Goal: Contribute content: Add original content to the website for others to see

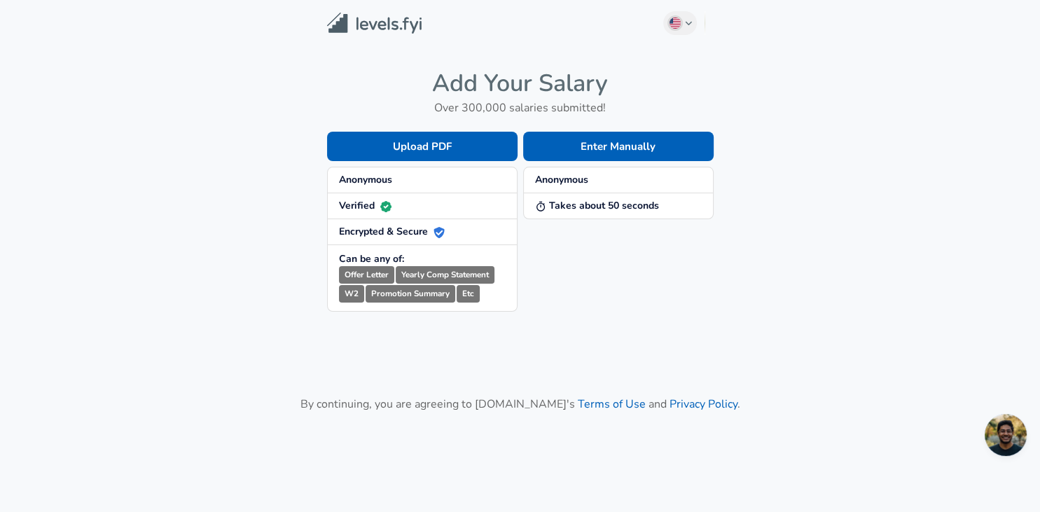
click at [596, 156] on button "Enter Manually" at bounding box center [618, 146] width 191 height 29
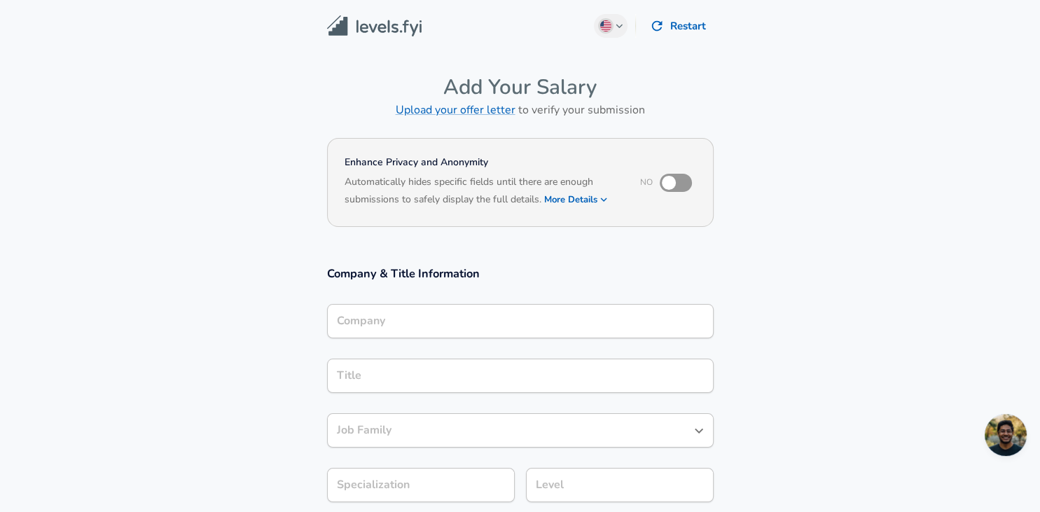
click at [450, 328] on div "Company" at bounding box center [520, 321] width 387 height 34
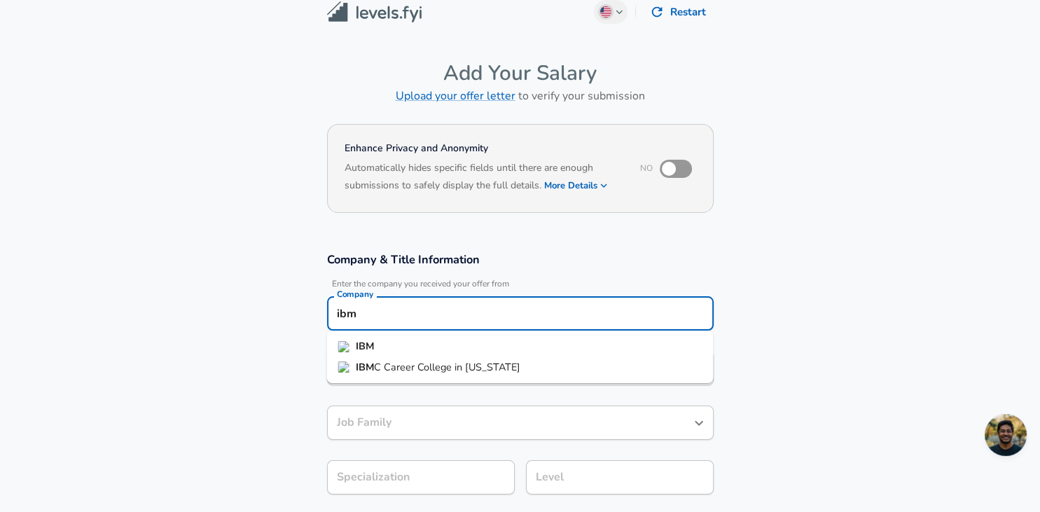
click at [444, 347] on li "IBM" at bounding box center [519, 346] width 387 height 21
click at [439, 380] on div "Title" at bounding box center [520, 368] width 387 height 34
type input "IBM"
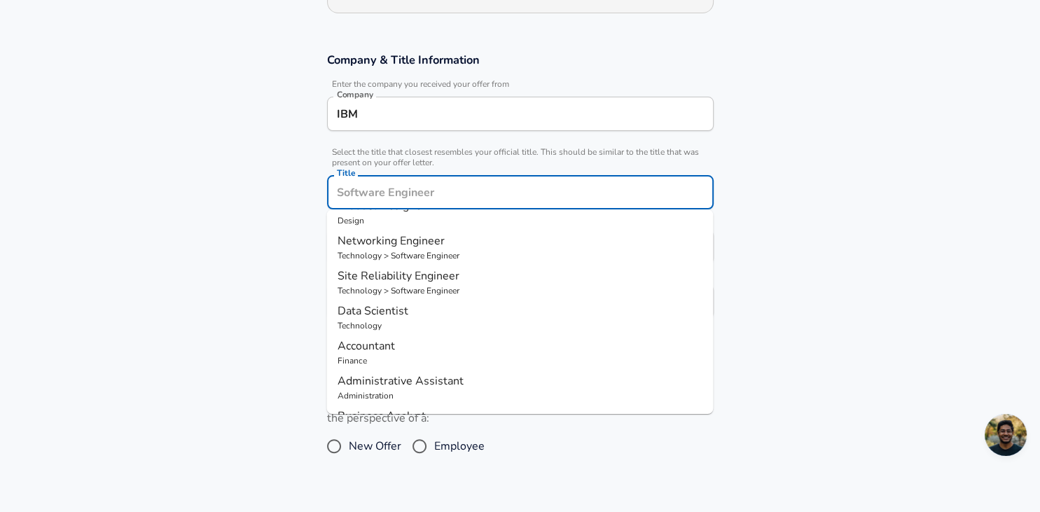
scroll to position [0, 0]
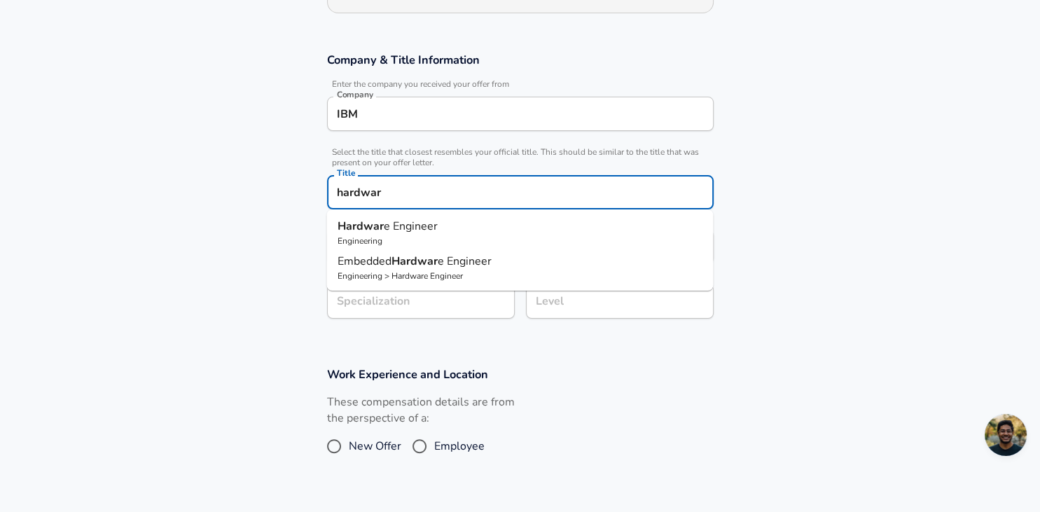
click at [436, 223] on span "e Engineer" at bounding box center [411, 226] width 54 height 15
type input "Hardware Engineer"
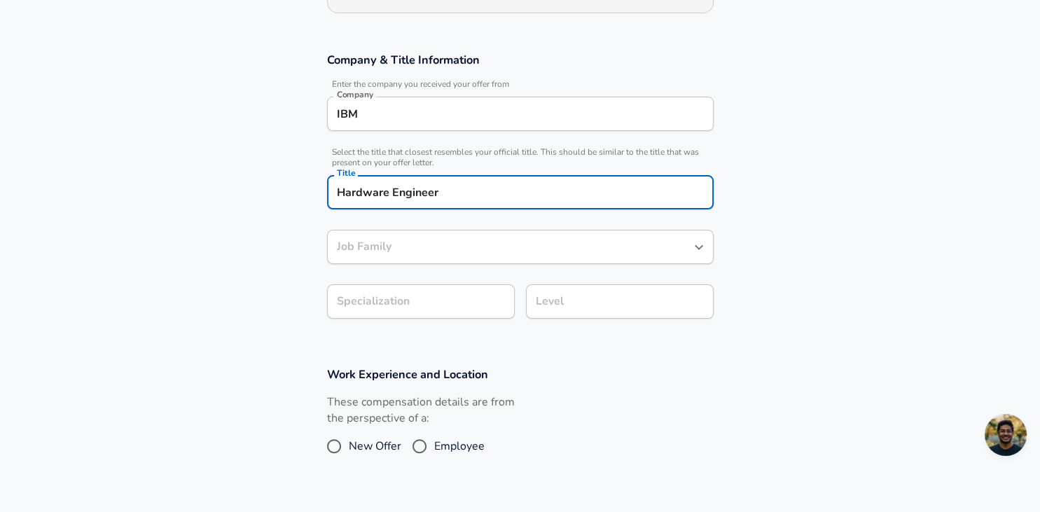
type input "Hardware Engineer"
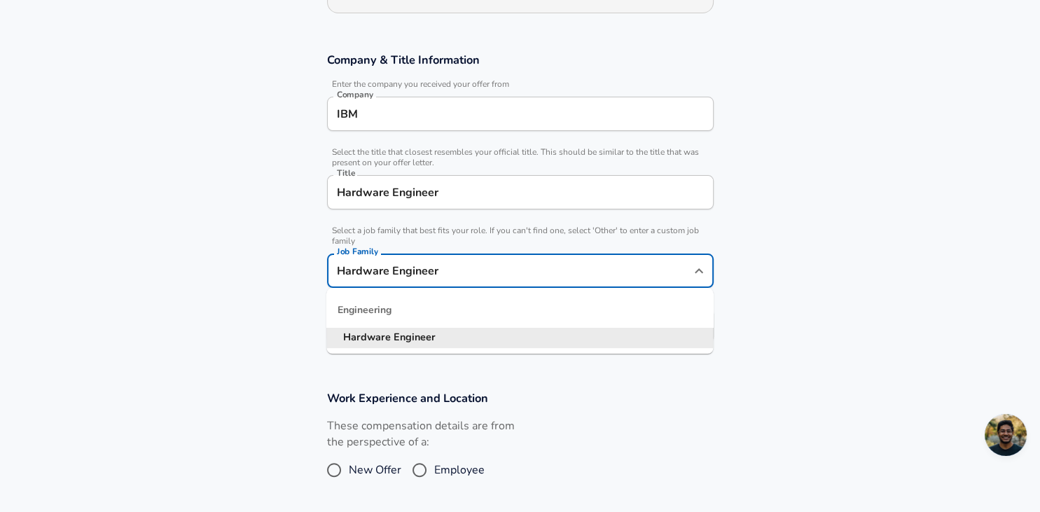
scroll to position [242, 0]
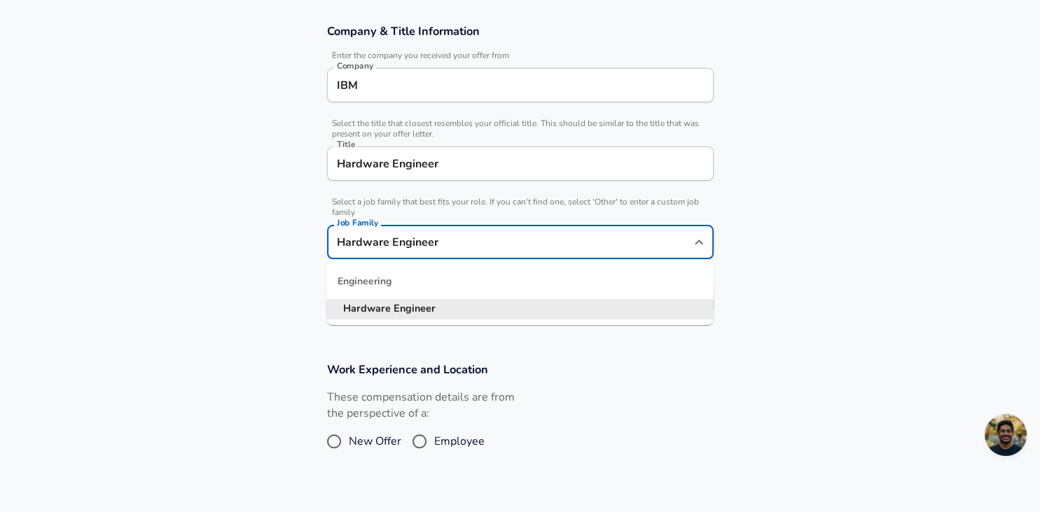
click at [429, 240] on input "Hardware Engineer" at bounding box center [509, 242] width 353 height 22
click at [436, 314] on li "Hardware Engineer" at bounding box center [519, 308] width 387 height 21
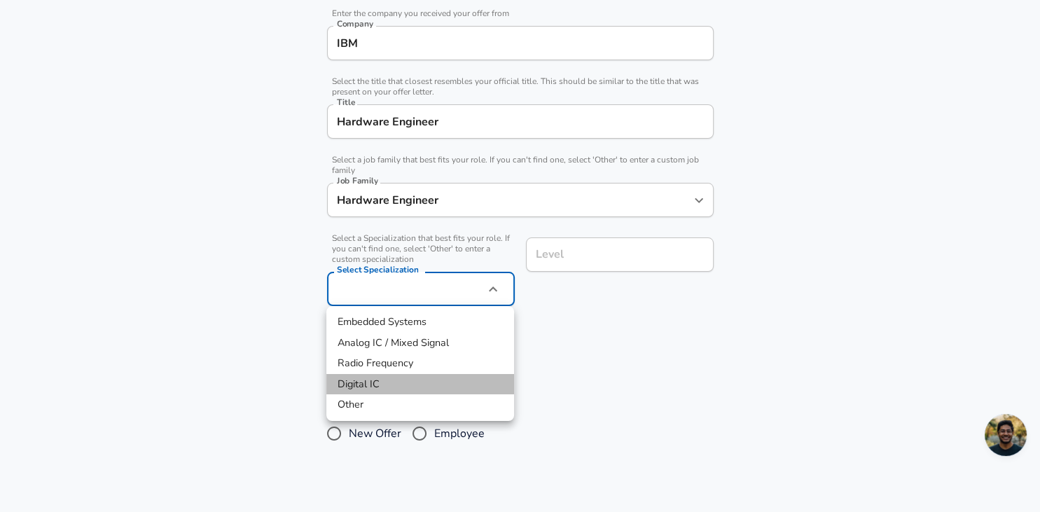
click at [399, 381] on li "Digital IC" at bounding box center [420, 384] width 188 height 21
type input "Digital IC"
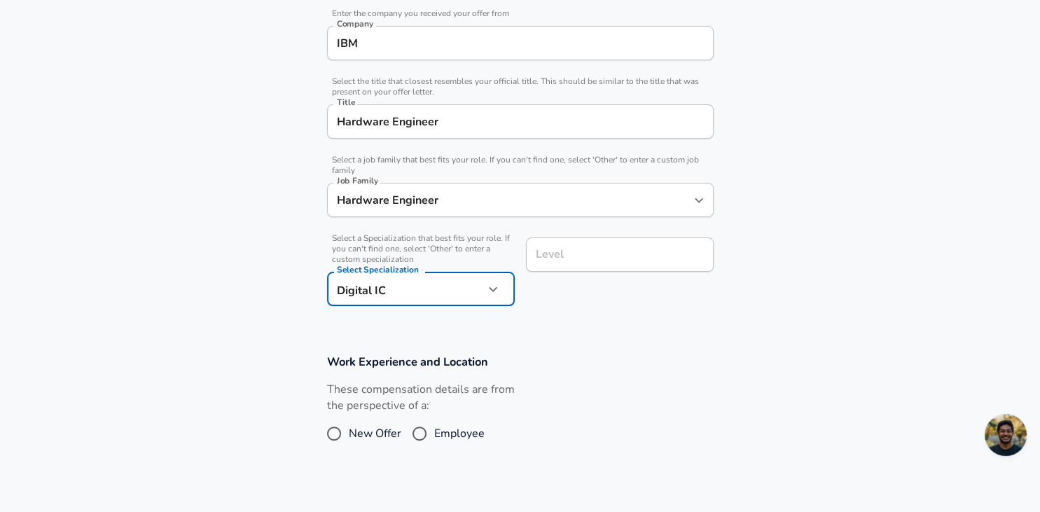
scroll to position [312, 0]
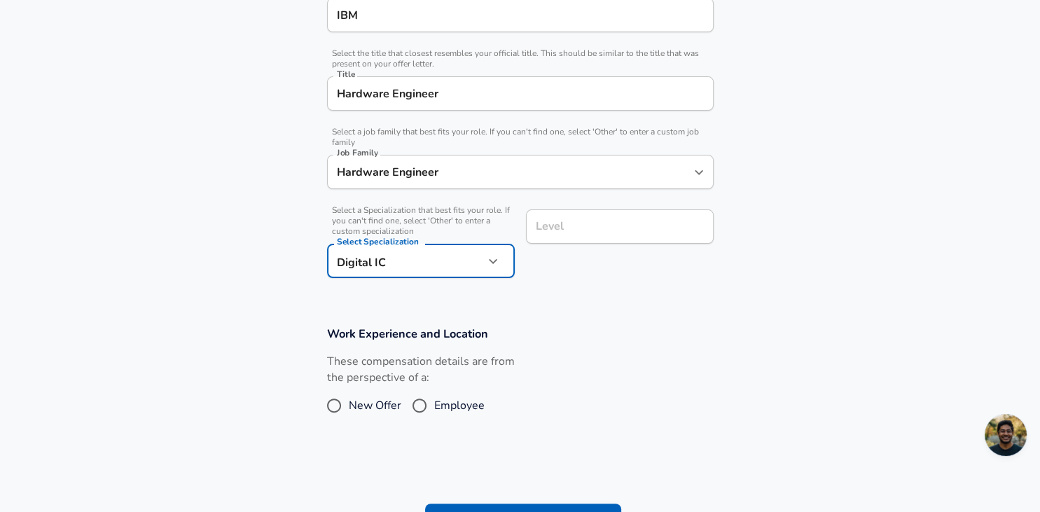
click at [594, 237] on input "Level" at bounding box center [619, 227] width 175 height 22
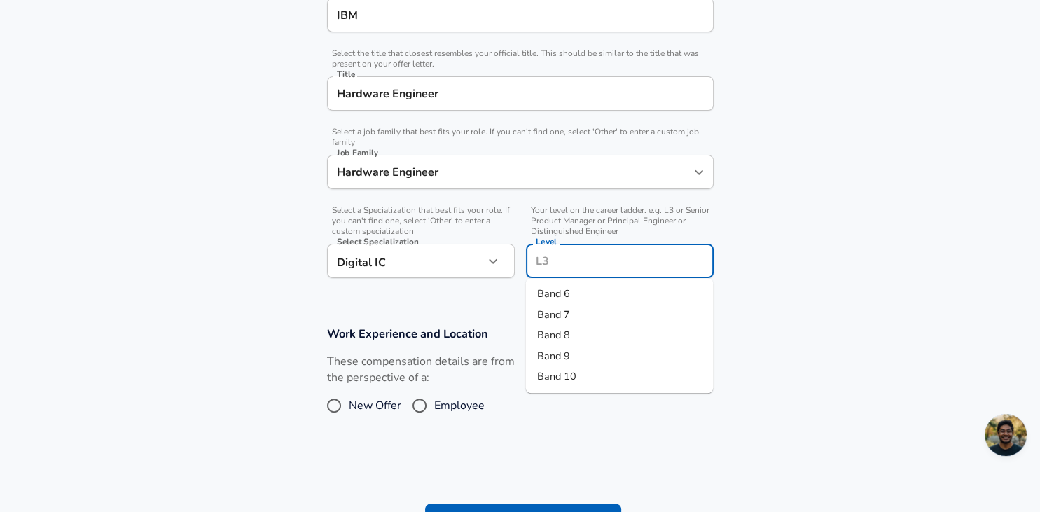
click at [579, 305] on li "Band 7" at bounding box center [619, 315] width 188 height 21
type input "Band 7"
click at [422, 399] on input "Employee" at bounding box center [419, 405] width 29 height 22
radio input "true"
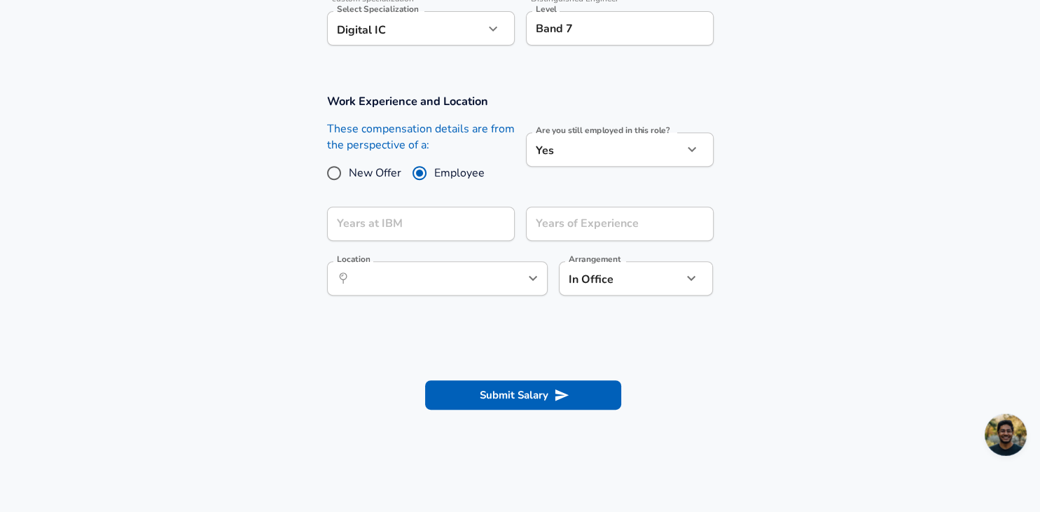
scroll to position [541, 0]
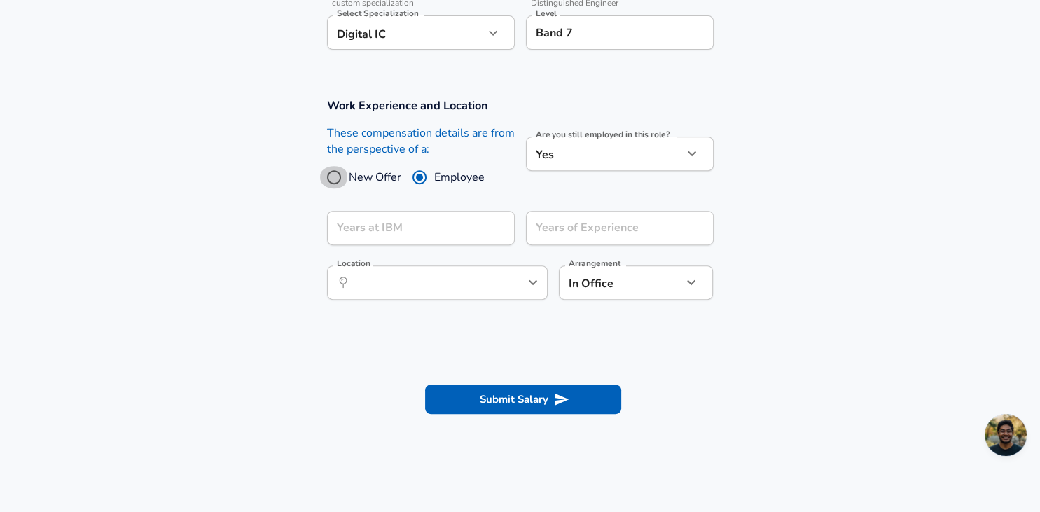
click at [335, 178] on input "New Offer" at bounding box center [333, 177] width 29 height 22
radio input "true"
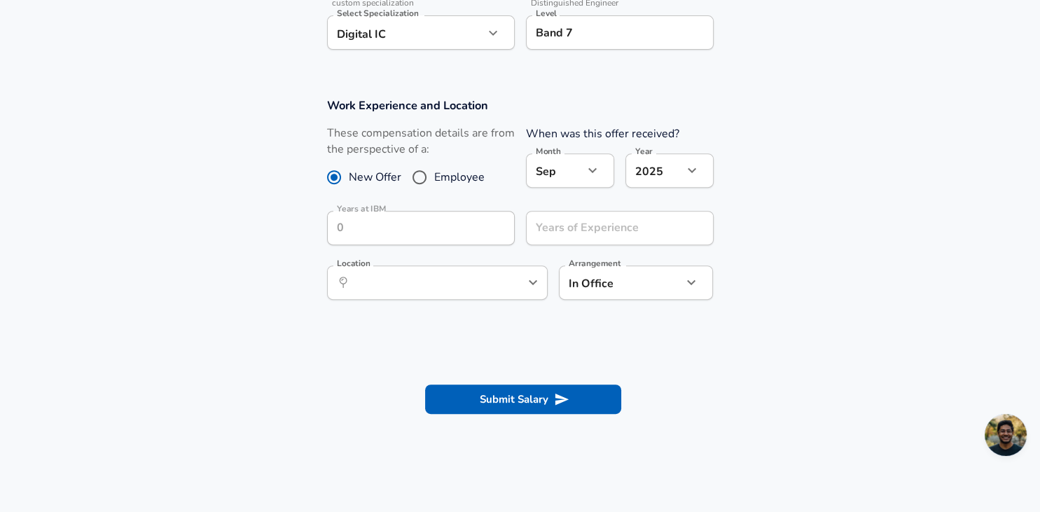
click at [445, 172] on span "Employee" at bounding box center [459, 177] width 50 height 17
click at [415, 181] on input "Employee" at bounding box center [419, 177] width 29 height 22
radio input "true"
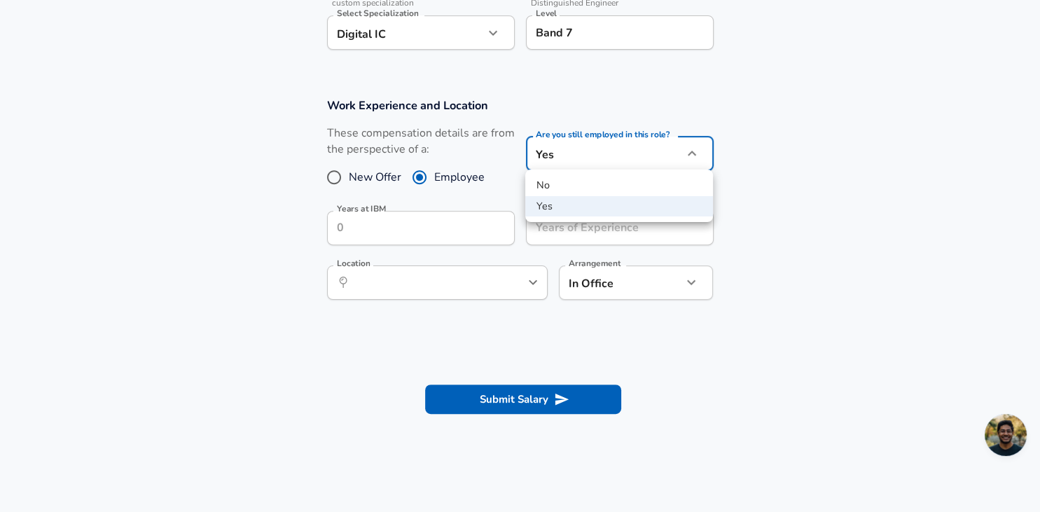
click at [587, 204] on li "Yes" at bounding box center [619, 206] width 188 height 21
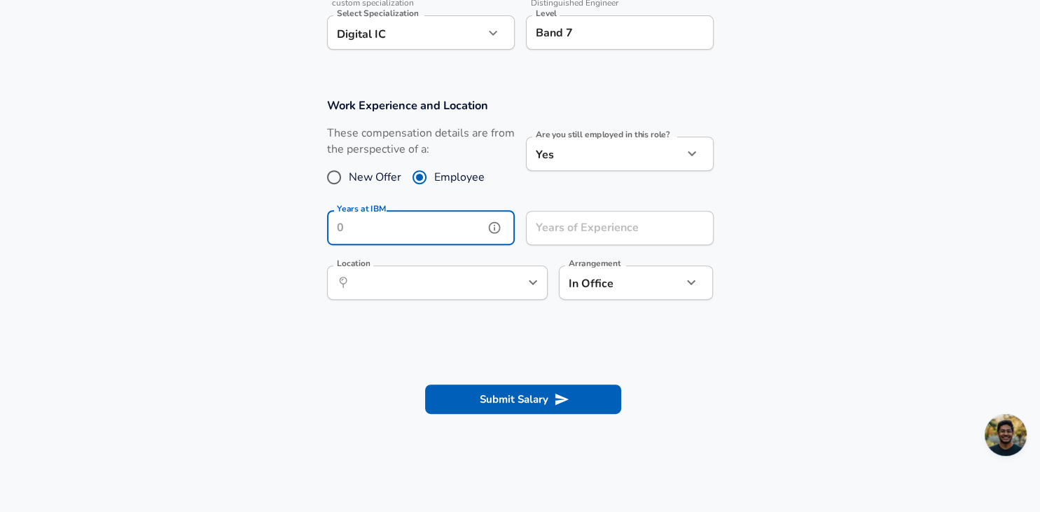
click at [456, 216] on input "Years at IBM" at bounding box center [405, 228] width 157 height 34
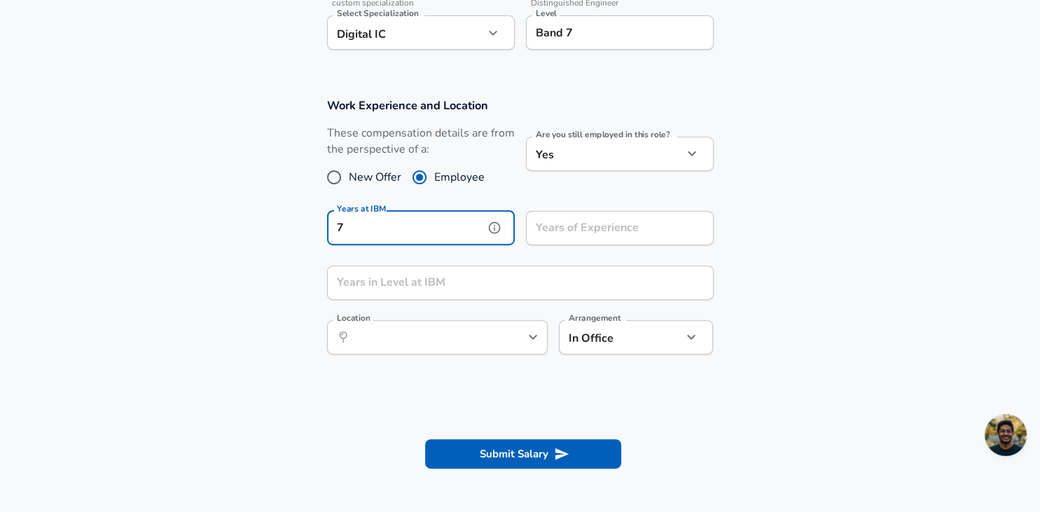
type input "7"
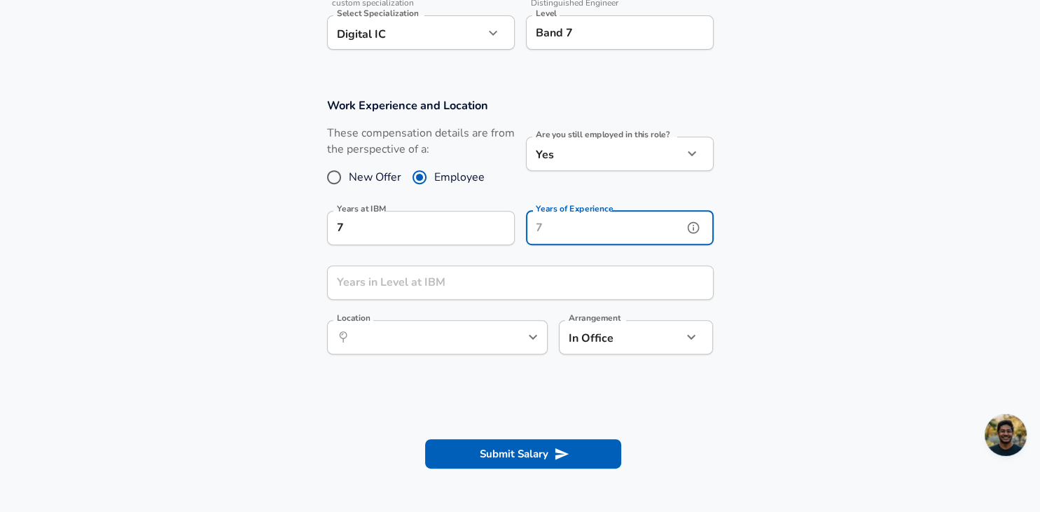
click at [619, 228] on input "Years of Experience" at bounding box center [604, 228] width 157 height 34
click at [429, 282] on input "Years in Level at IBM" at bounding box center [505, 282] width 356 height 34
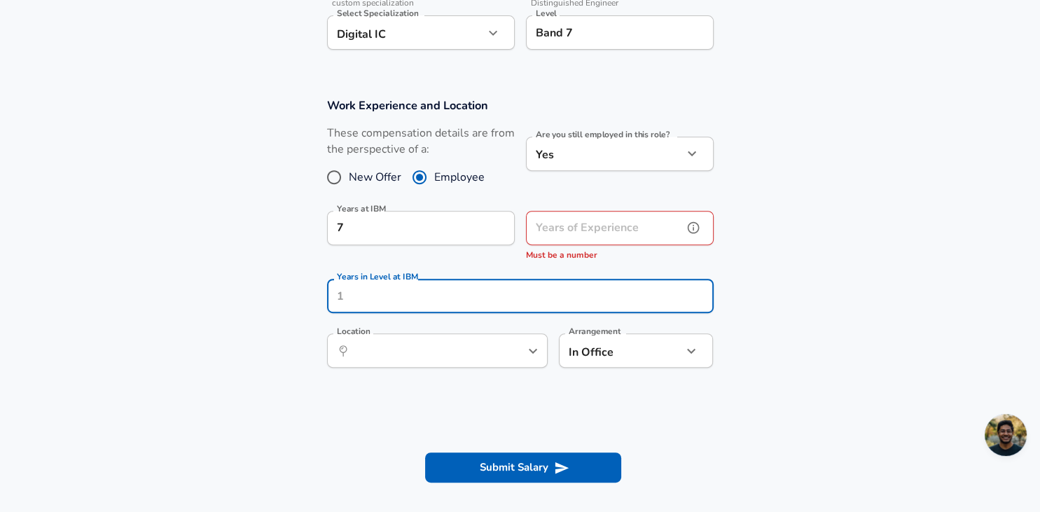
click at [583, 233] on input "Years of Experience" at bounding box center [604, 228] width 157 height 34
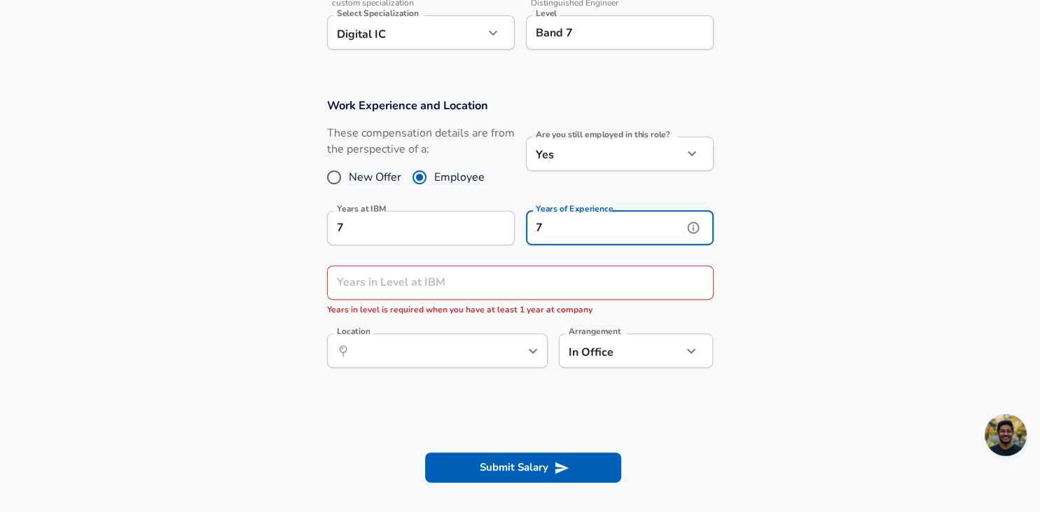
type input "7"
click at [495, 271] on input "Years in Level at IBM" at bounding box center [505, 282] width 356 height 34
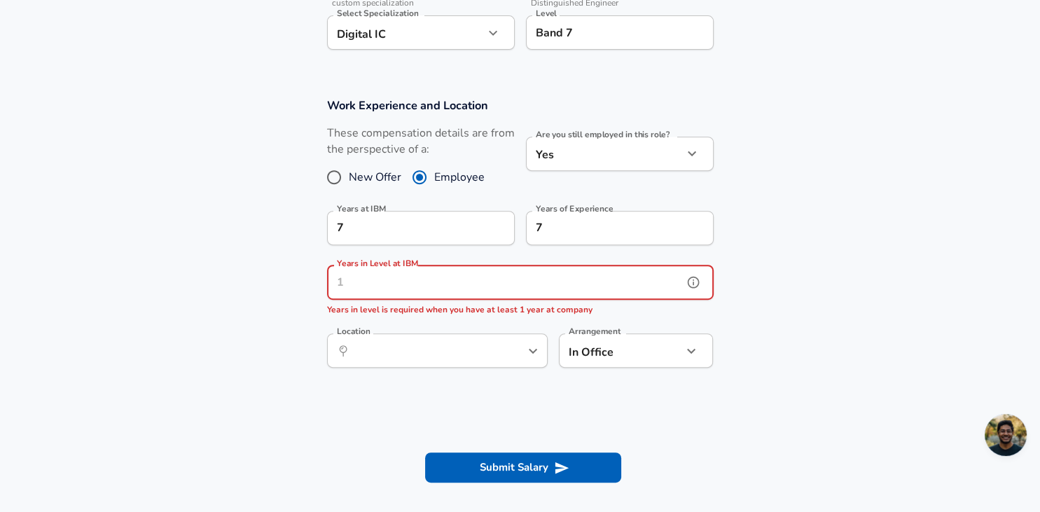
type input "7"
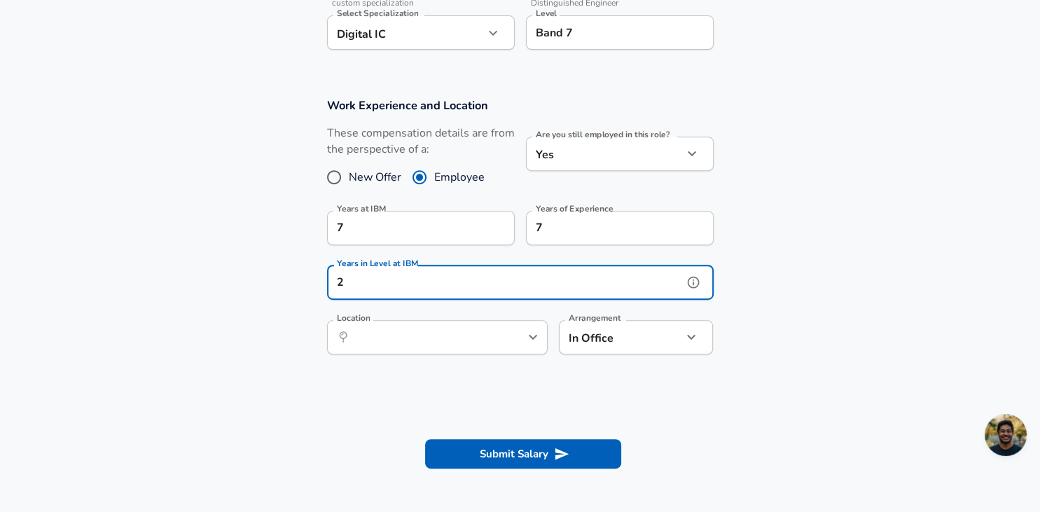
click at [499, 338] on div "​ Location" at bounding box center [437, 337] width 221 height 34
type input "2"
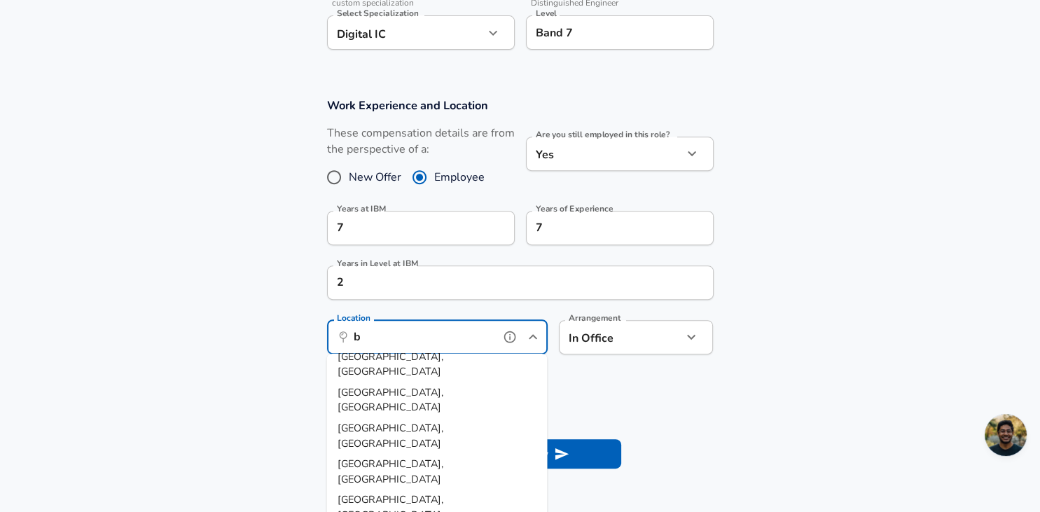
scroll to position [0, 0]
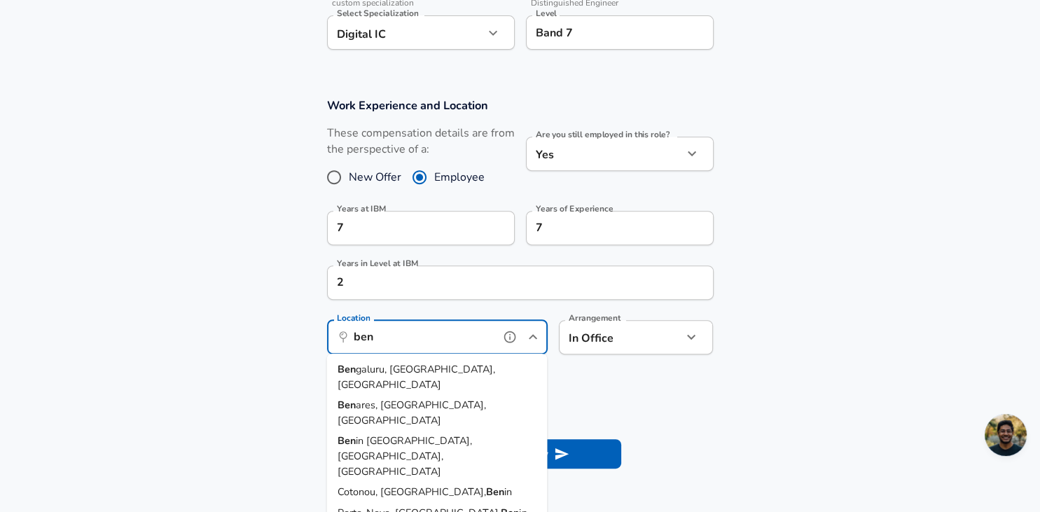
click at [413, 371] on span "galuru, [GEOGRAPHIC_DATA], [GEOGRAPHIC_DATA]" at bounding box center [417, 376] width 158 height 29
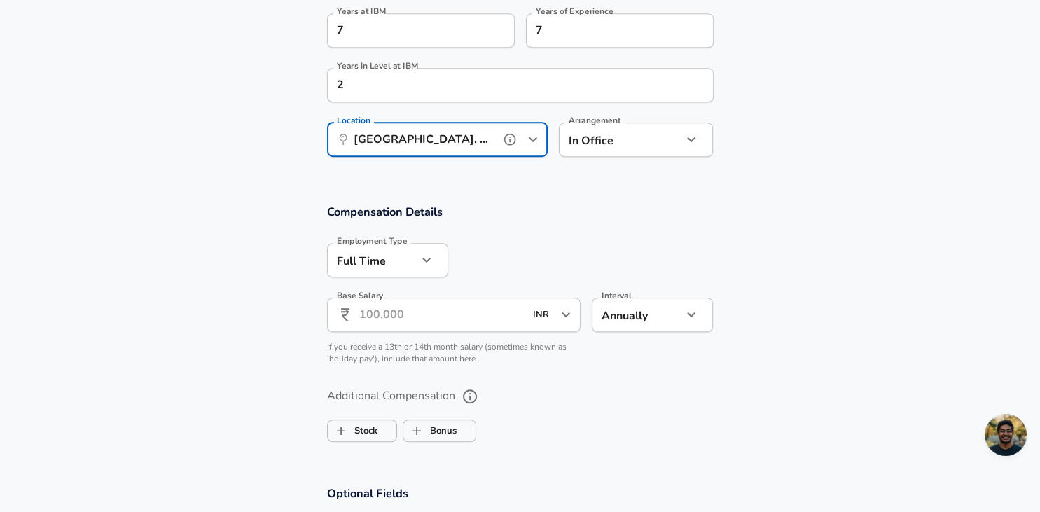
scroll to position [776, 0]
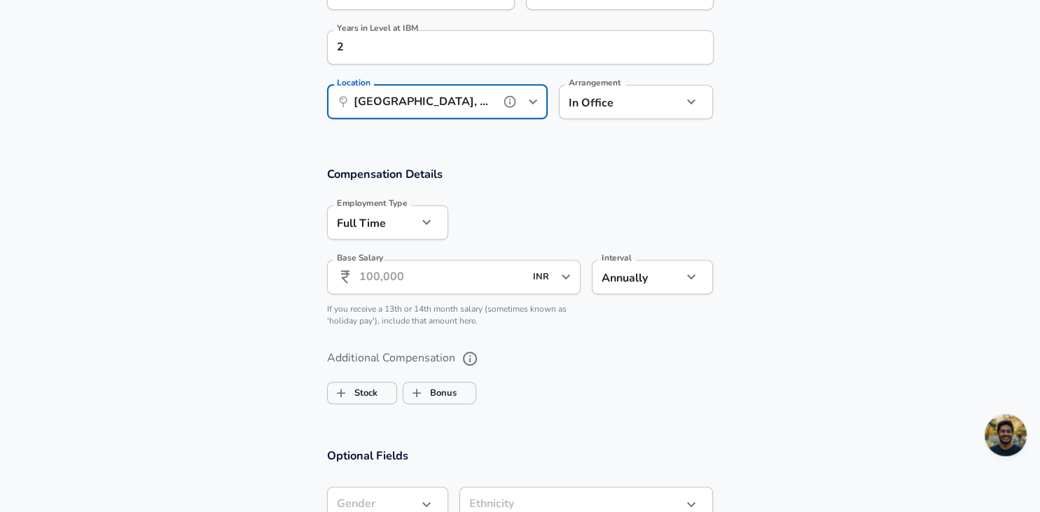
type input "[GEOGRAPHIC_DATA], [GEOGRAPHIC_DATA], [GEOGRAPHIC_DATA]"
click at [453, 269] on input "Base Salary" at bounding box center [442, 277] width 166 height 34
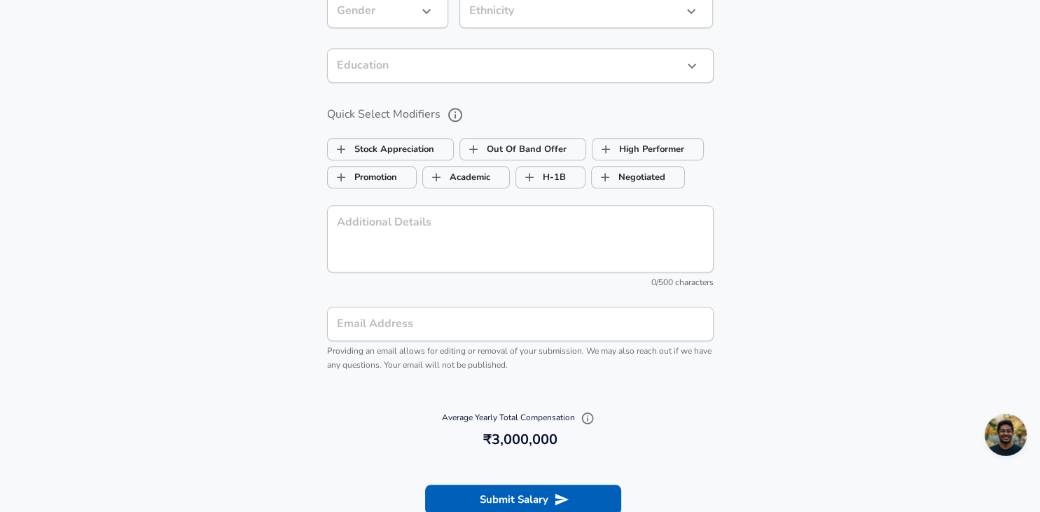
scroll to position [1271, 0]
type input "30,00,000"
click at [530, 491] on button "Submit Salary" at bounding box center [523, 497] width 196 height 29
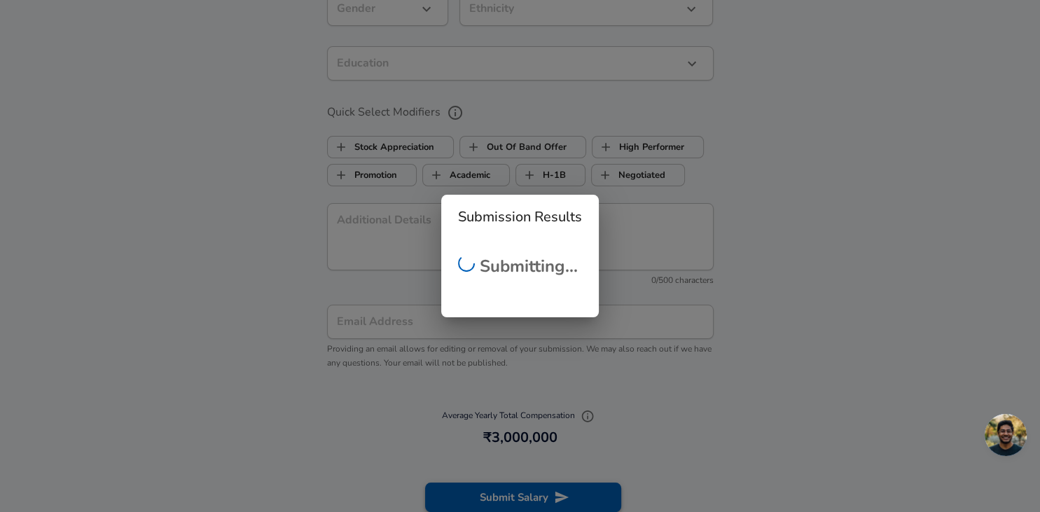
scroll to position [244, 0]
